Goal: Transaction & Acquisition: Purchase product/service

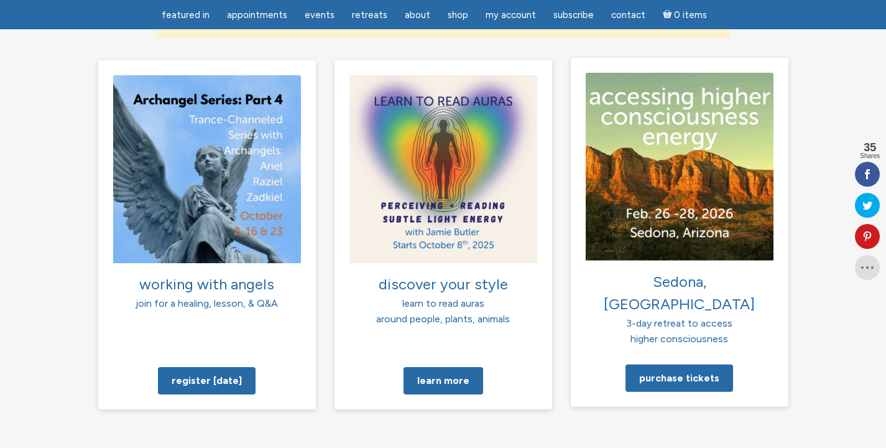
scroll to position [911, 0]
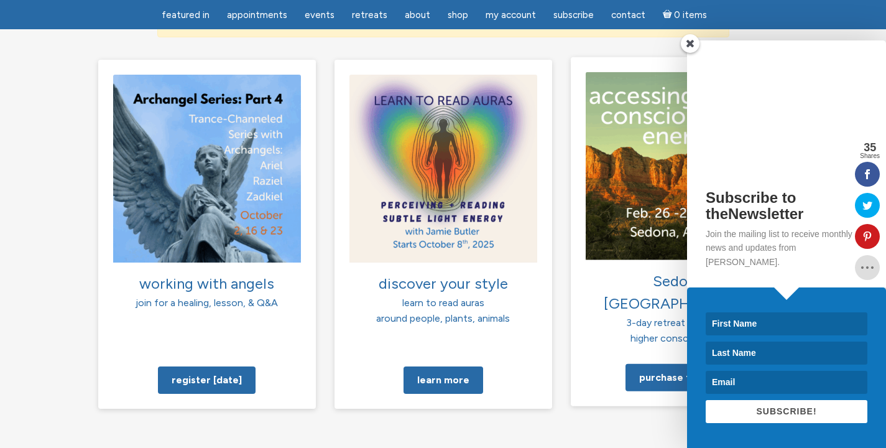
click at [696, 178] on div "Subscribe to theNewsletter Join the mailing list to receive monthly news and up…" at bounding box center [786, 163] width 199 height 247
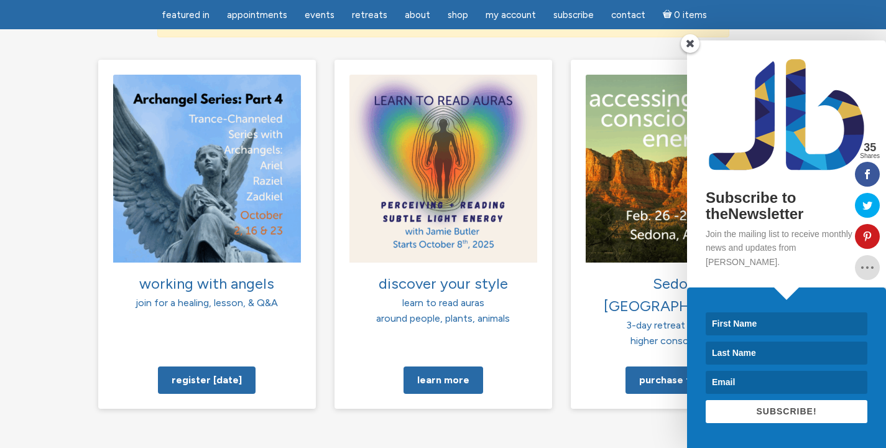
click at [689, 53] on span at bounding box center [690, 43] width 19 height 19
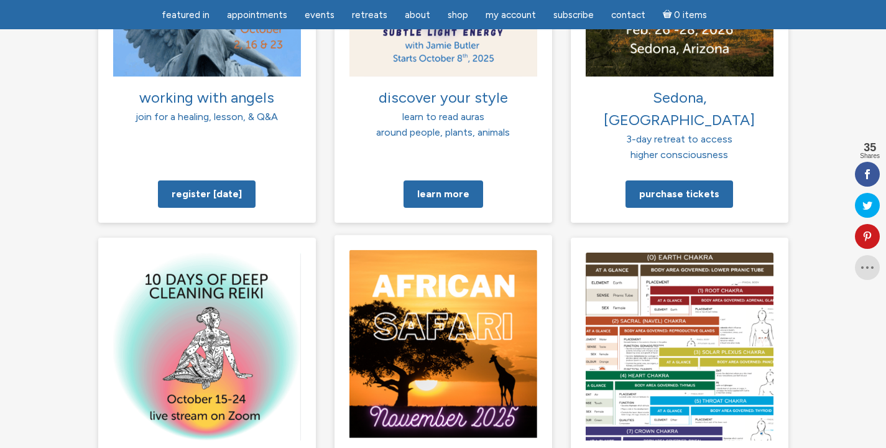
scroll to position [835, 0]
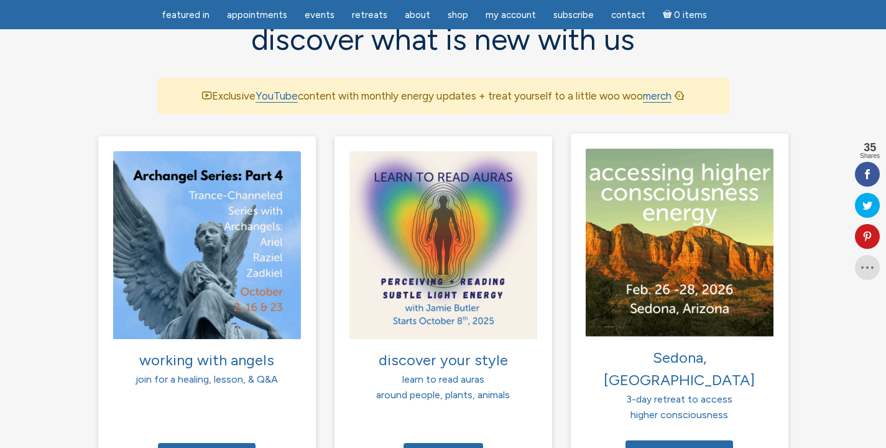
click at [683, 232] on img at bounding box center [680, 242] width 188 height 188
click at [663, 439] on link "Purchase tickets" at bounding box center [679, 452] width 108 height 27
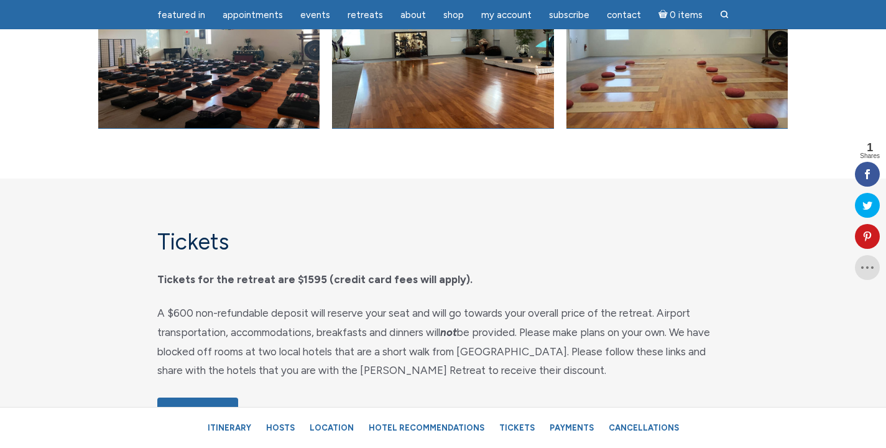
scroll to position [5827, 0]
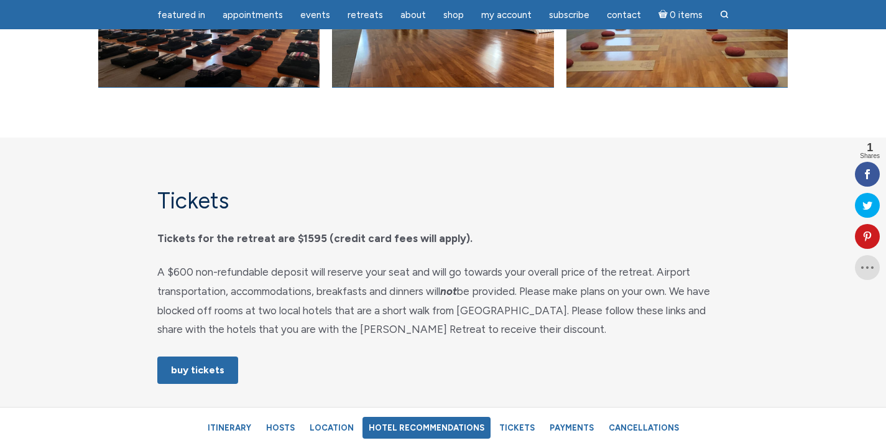
click at [402, 428] on link "Hotel Recommendations" at bounding box center [426, 427] width 128 height 22
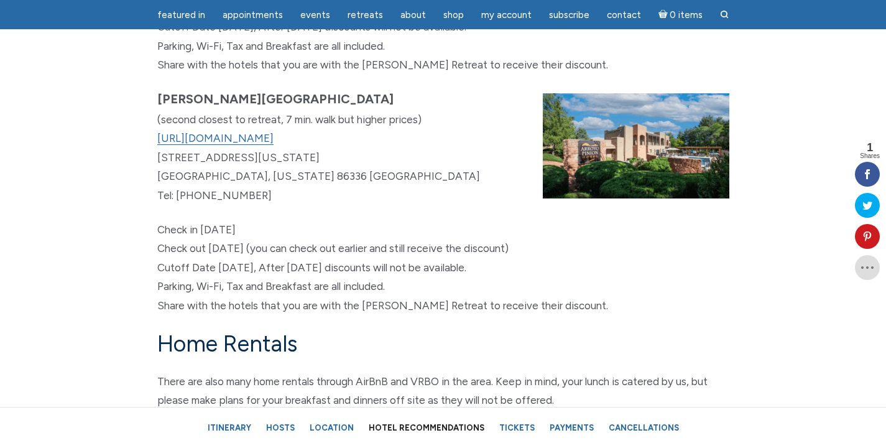
scroll to position [7461, 0]
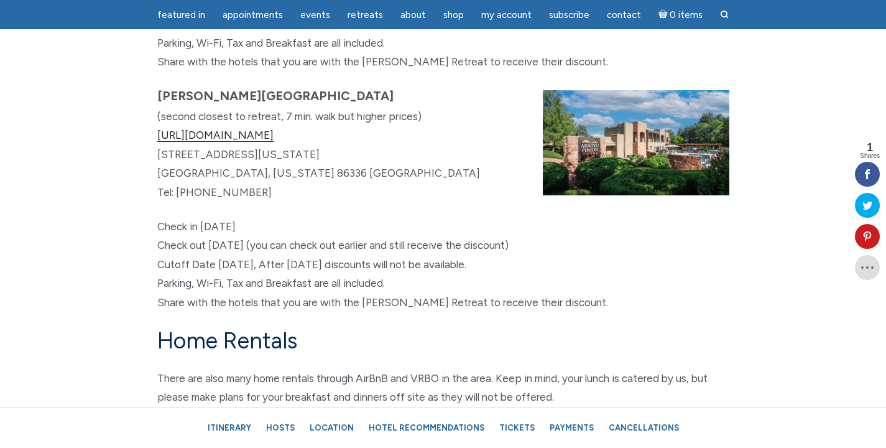
click at [274, 142] on link "https://www.arroyopinion.com" at bounding box center [215, 135] width 116 height 13
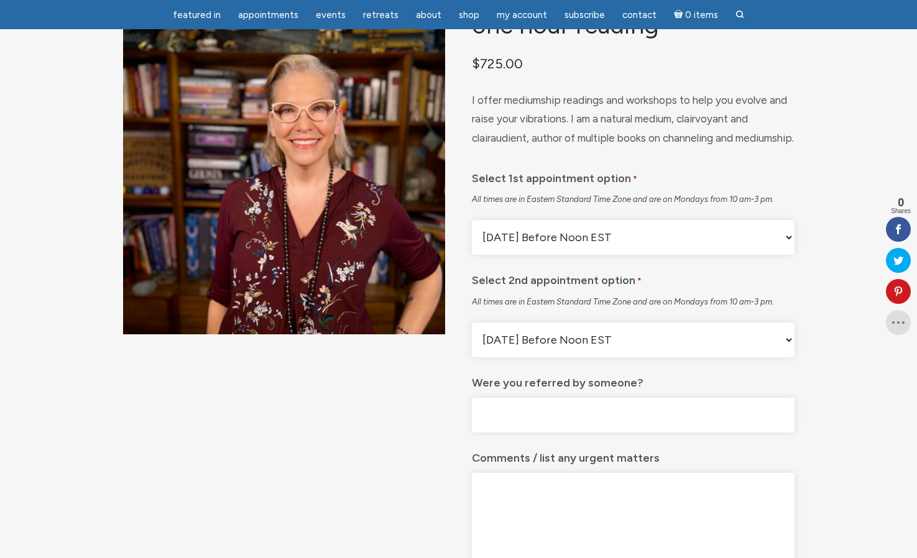
scroll to position [88, 0]
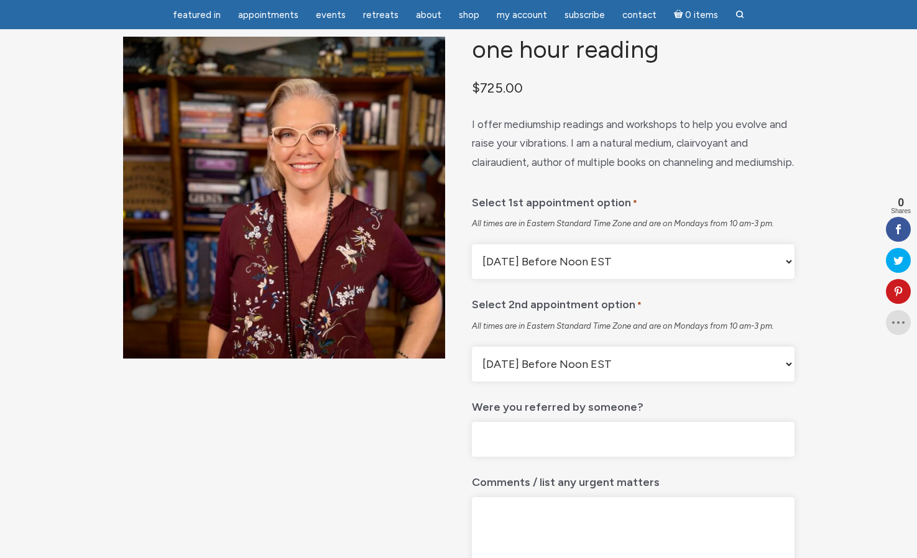
click at [739, 279] on select "[DATE] Before Noon EST [DATE] After Noon EST First Available" at bounding box center [633, 261] width 322 height 35
select select "First Available"
click at [472, 275] on select "[DATE] Before Noon EST [DATE] After Noon EST First Available" at bounding box center [633, 261] width 322 height 35
click at [688, 382] on select "[DATE] Before Noon EST [DATE] After Noon EST First Available" at bounding box center [633, 364] width 322 height 35
select select "First Available"
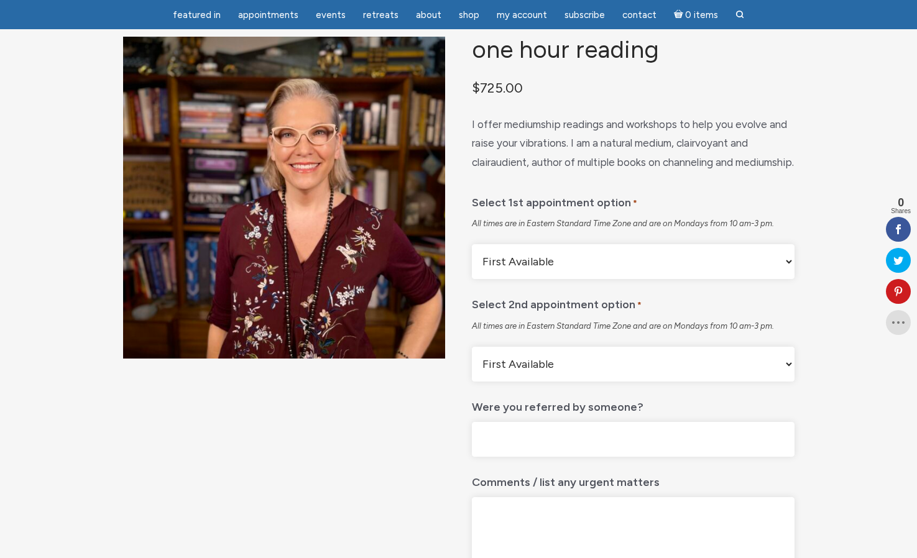
click at [472, 378] on select "[DATE] Before Noon EST [DATE] After Noon EST First Available" at bounding box center [633, 364] width 322 height 35
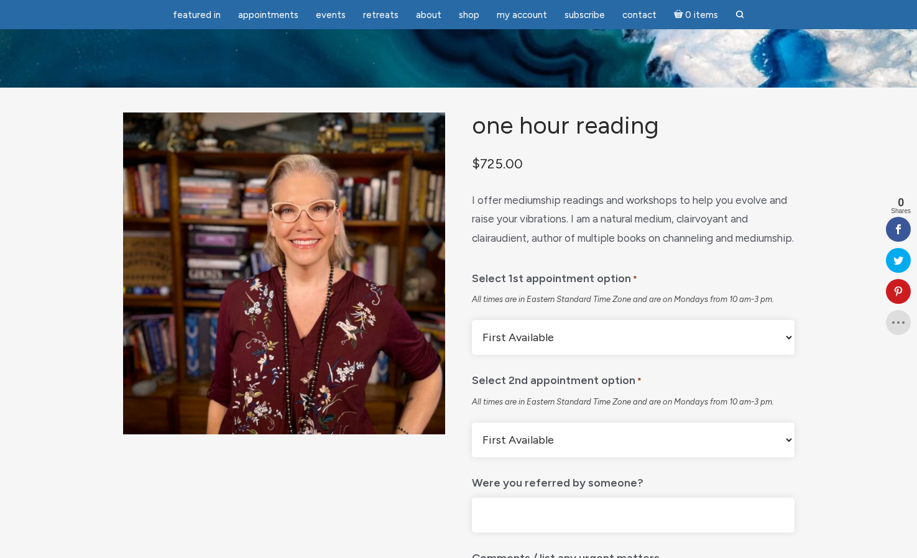
scroll to position [0, 0]
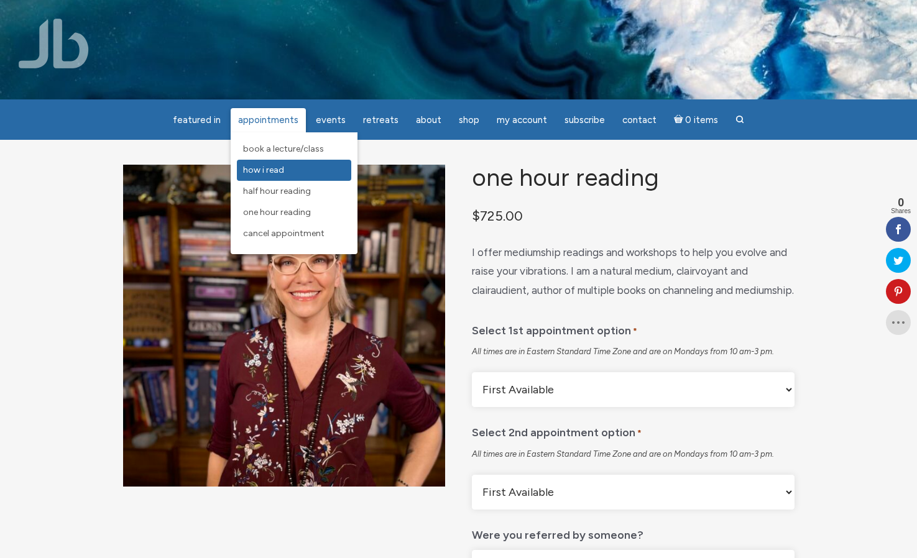
click at [331, 177] on link "How I Read" at bounding box center [294, 170] width 114 height 21
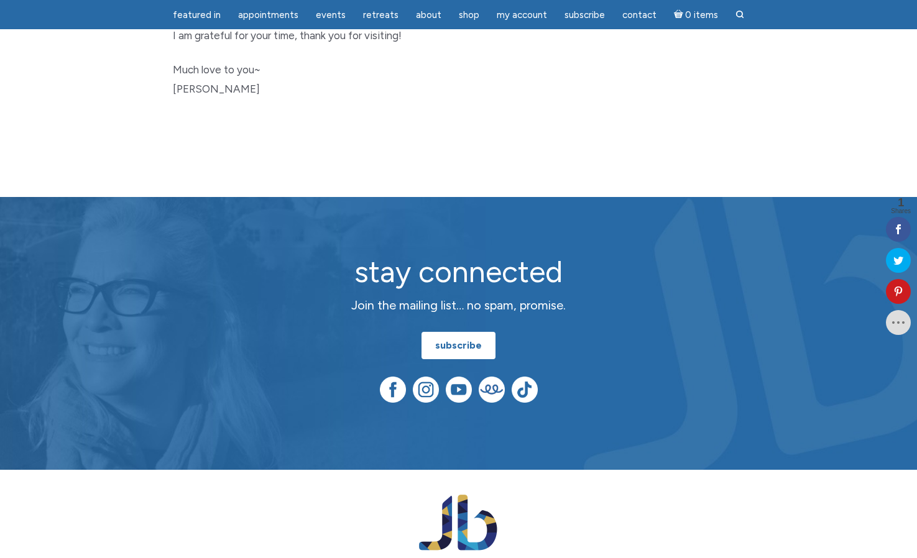
scroll to position [862, 0]
